Goal: Find specific page/section: Find specific page/section

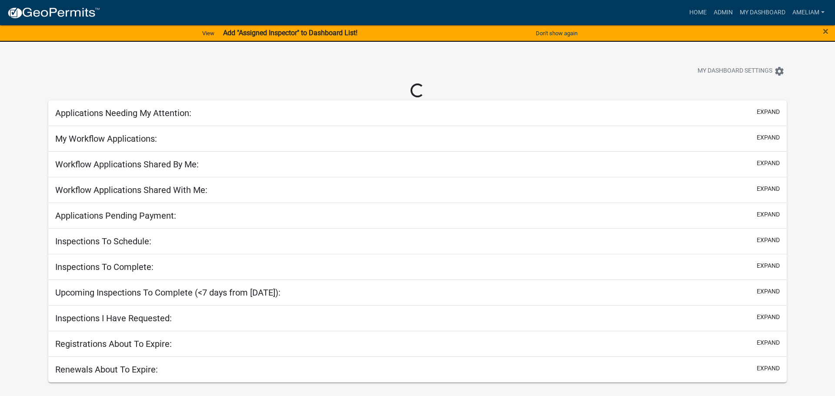
select select "3: 100"
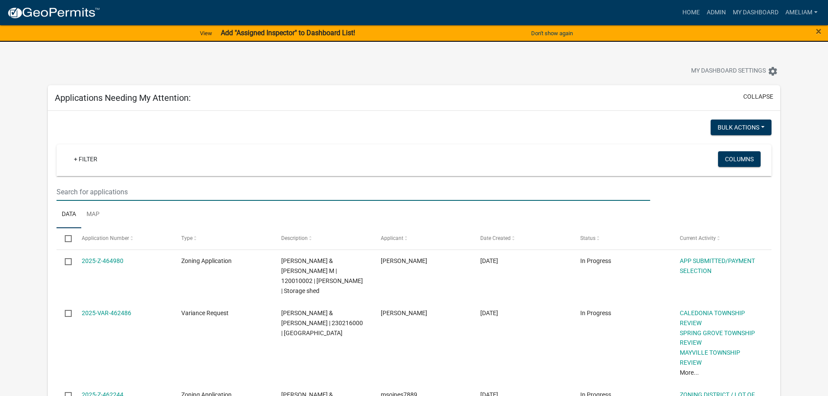
drag, startPoint x: 461, startPoint y: 187, endPoint x: 631, endPoint y: 1, distance: 251.8
click at [718, 15] on link "Admin" at bounding box center [717, 12] width 26 height 17
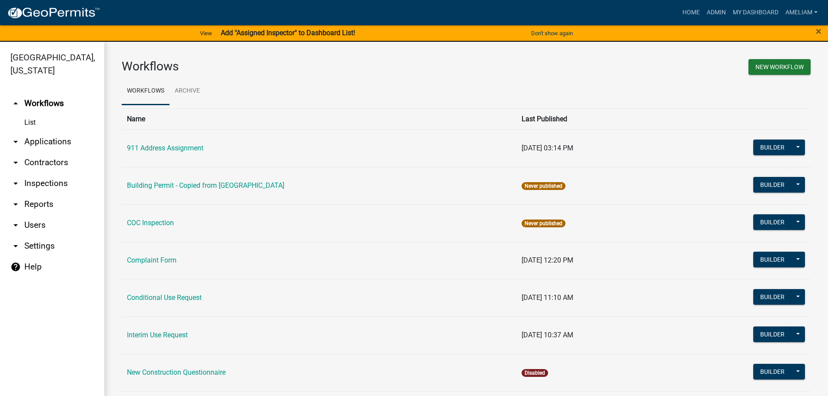
click at [17, 143] on icon "arrow_drop_down" at bounding box center [15, 142] width 10 height 10
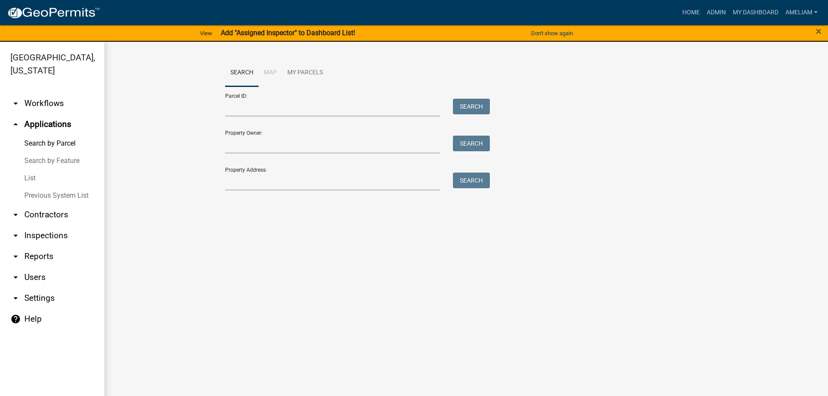
click at [32, 179] on link "List" at bounding box center [52, 178] width 104 height 17
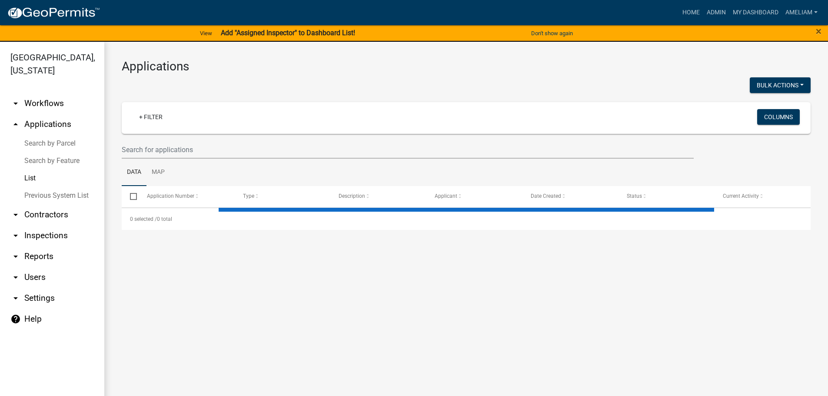
select select "2: 50"
